Goal: Information Seeking & Learning: Learn about a topic

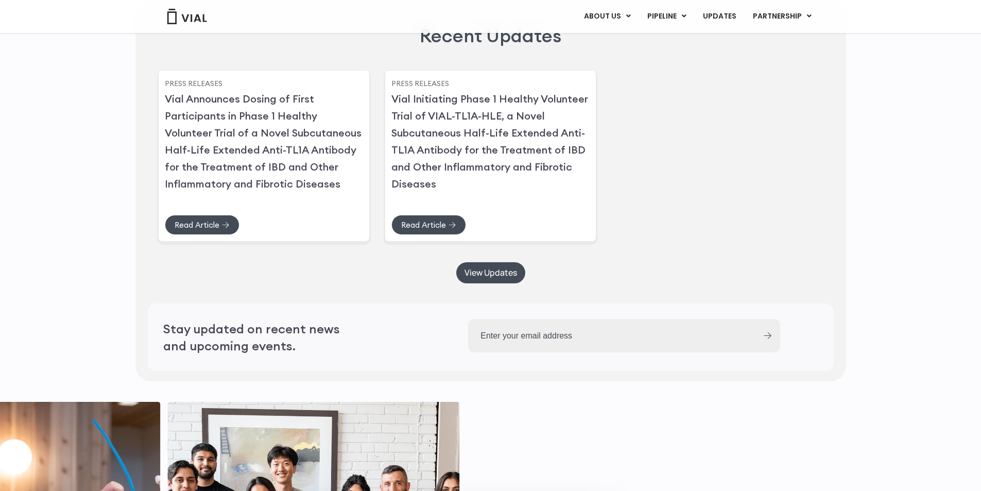
scroll to position [2438, 0]
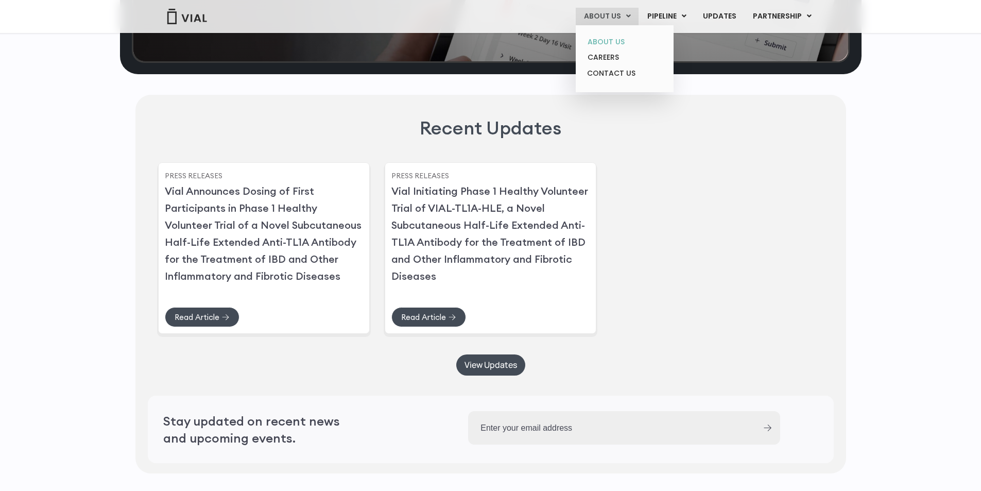
click at [604, 41] on link "ABOUT US" at bounding box center [625, 42] width 90 height 16
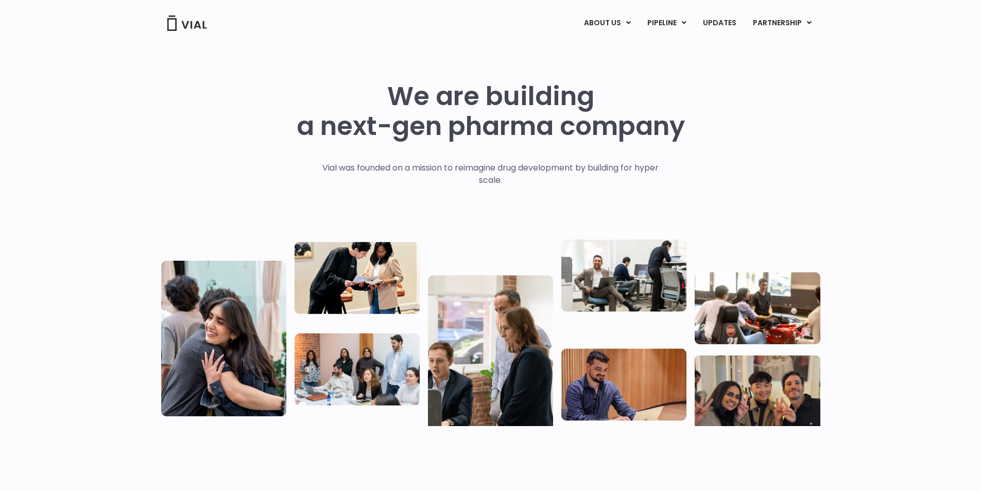
click at [203, 18] on img at bounding box center [186, 22] width 41 height 15
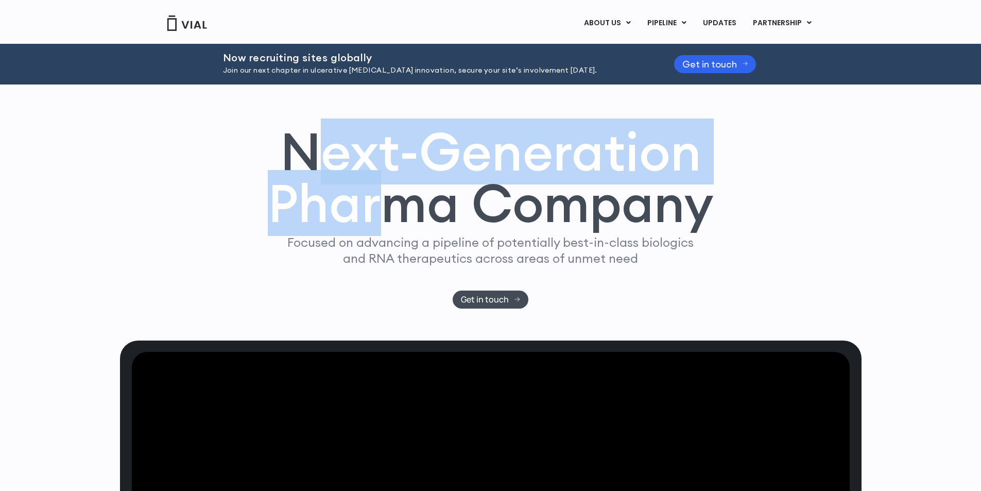
drag, startPoint x: 315, startPoint y: 252, endPoint x: 411, endPoint y: 304, distance: 108.8
click at [418, 230] on h1 "Next-Generation Pharma Company" at bounding box center [491, 178] width 446 height 104
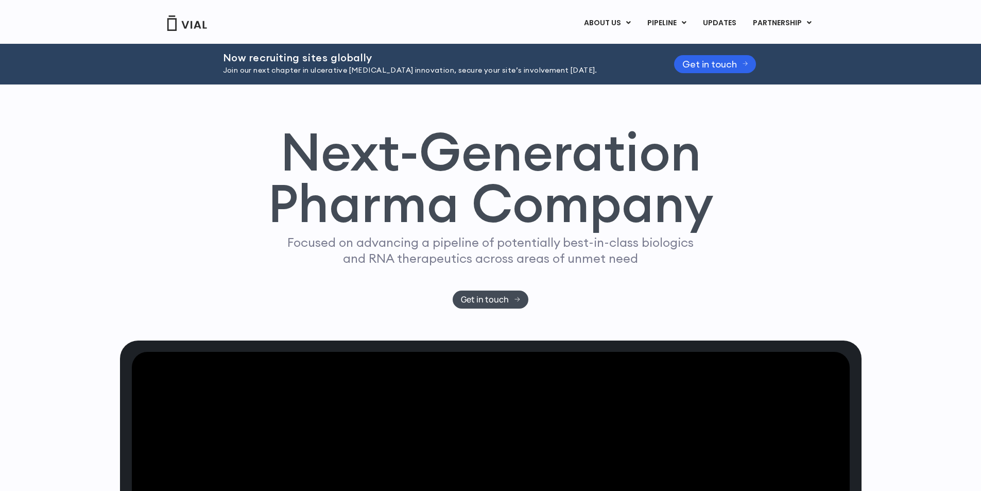
click at [284, 230] on h1 "Next-Generation Pharma Company" at bounding box center [491, 178] width 446 height 104
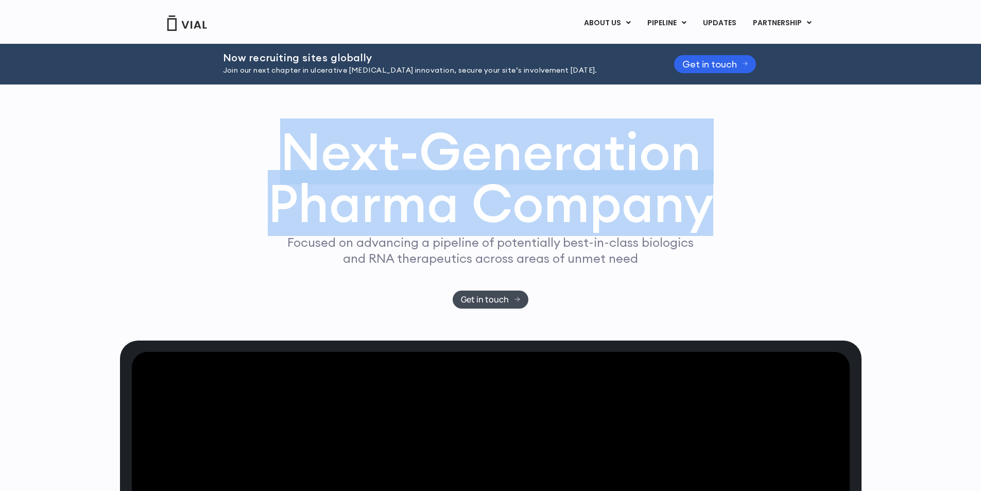
drag, startPoint x: 280, startPoint y: 251, endPoint x: 707, endPoint y: 300, distance: 429.4
click at [707, 230] on h1 "Next-Generation Pharma Company" at bounding box center [491, 178] width 446 height 104
copy h1 "Next-Generation Pharma Company"
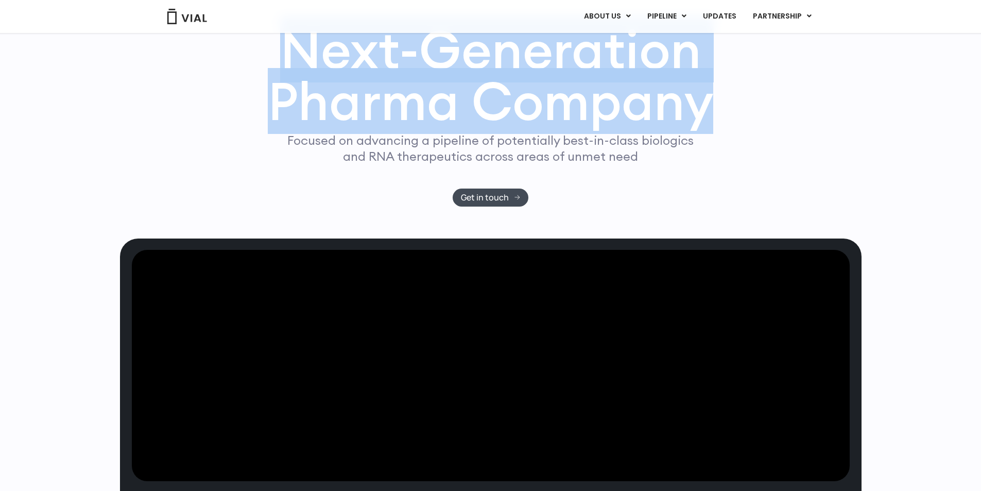
scroll to position [103, 0]
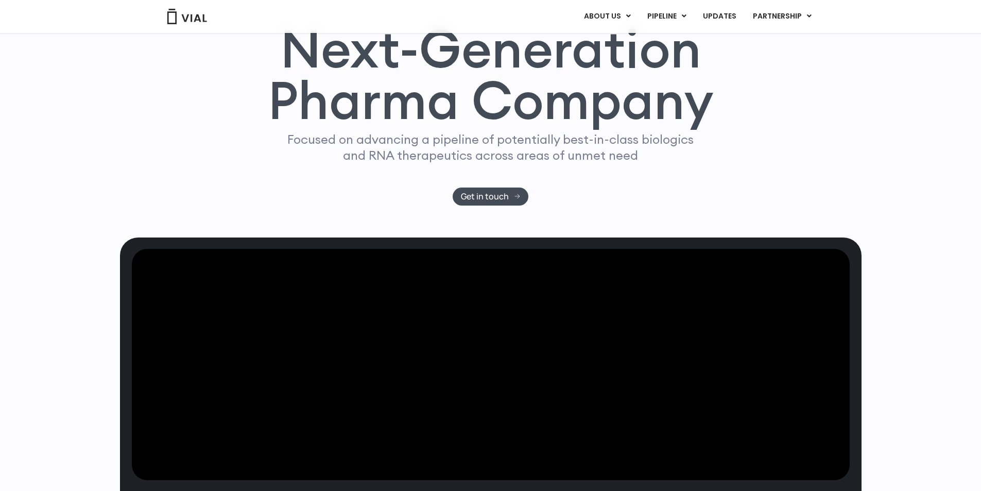
click at [344, 163] on p "Focused on advancing a pipeline of potentially best-in-class biologics and RNA …" at bounding box center [490, 147] width 415 height 32
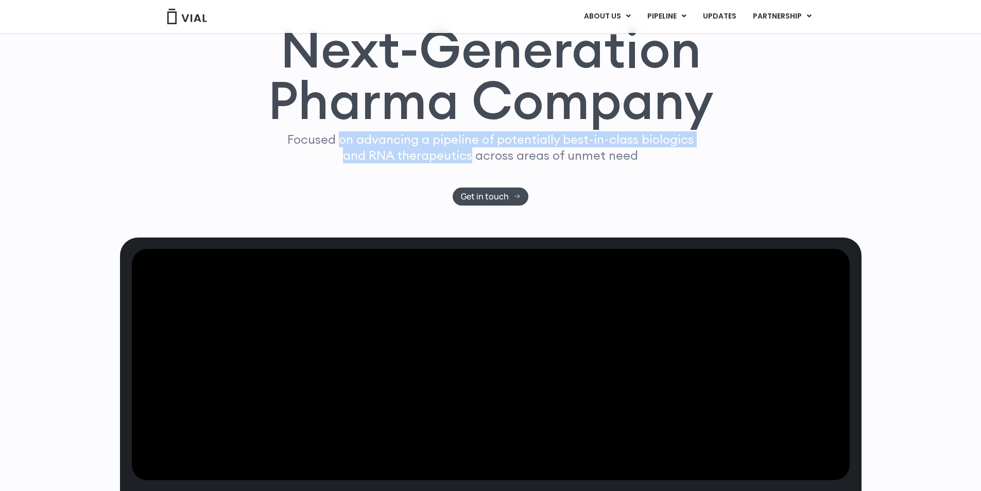
drag, startPoint x: 342, startPoint y: 242, endPoint x: 473, endPoint y: 255, distance: 132.6
click at [473, 163] on p "Focused on advancing a pipeline of potentially best-in-class biologics and RNA …" at bounding box center [490, 147] width 415 height 32
copy p "on advancing a pipeline of potentially best-in-class biologics and RNA therapeu…"
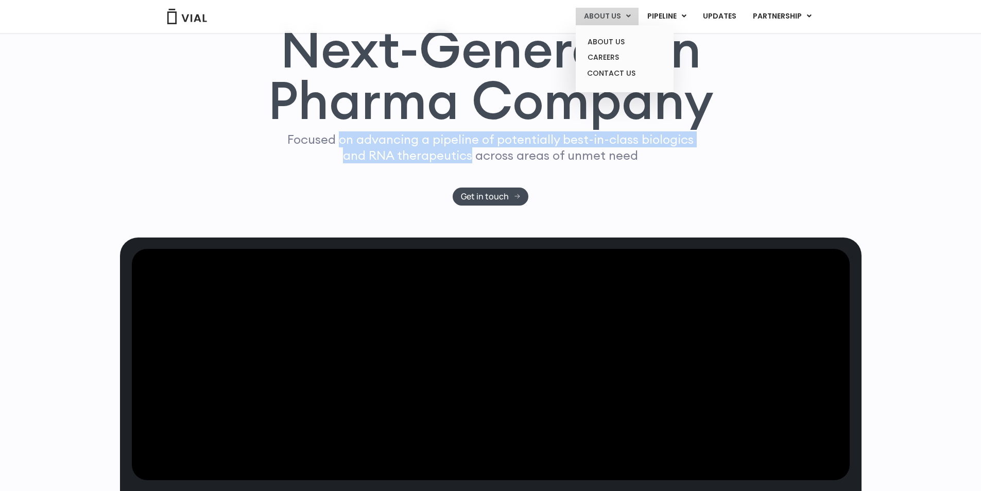
click at [610, 16] on link "ABOUT US" at bounding box center [607, 17] width 63 height 18
click at [612, 40] on link "ABOUT US" at bounding box center [625, 42] width 90 height 16
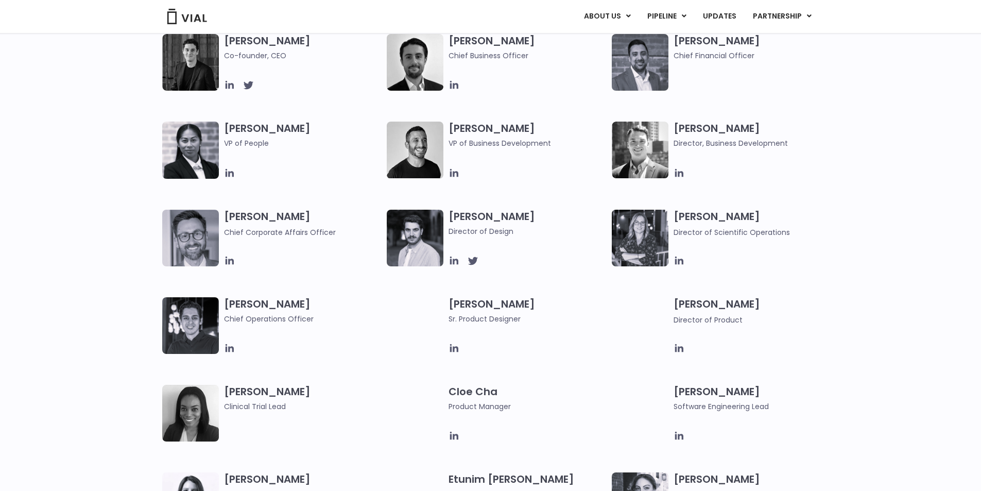
scroll to position [876, 0]
